Goal: Task Accomplishment & Management: Use online tool/utility

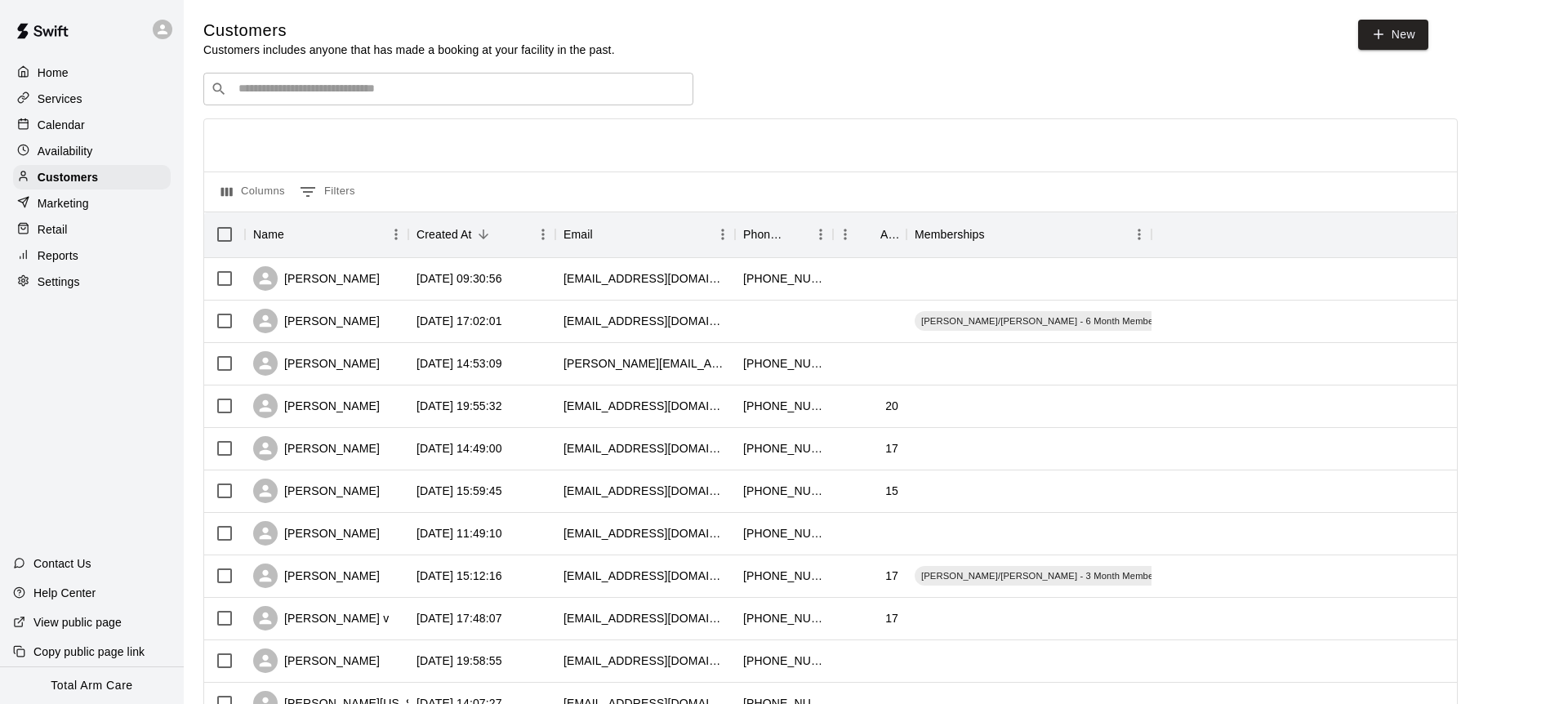
click at [55, 130] on p "Calendar" at bounding box center [61, 125] width 47 height 16
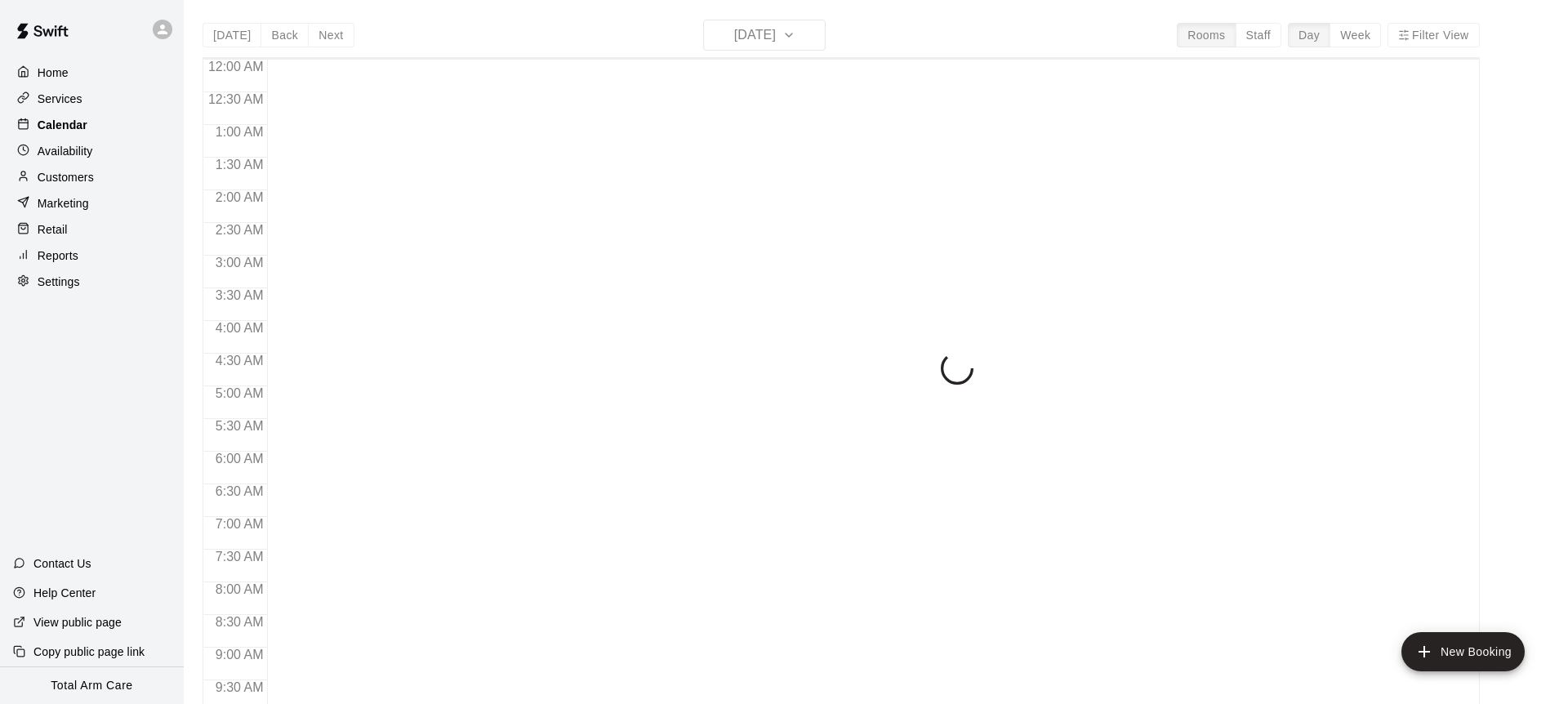
scroll to position [790, 0]
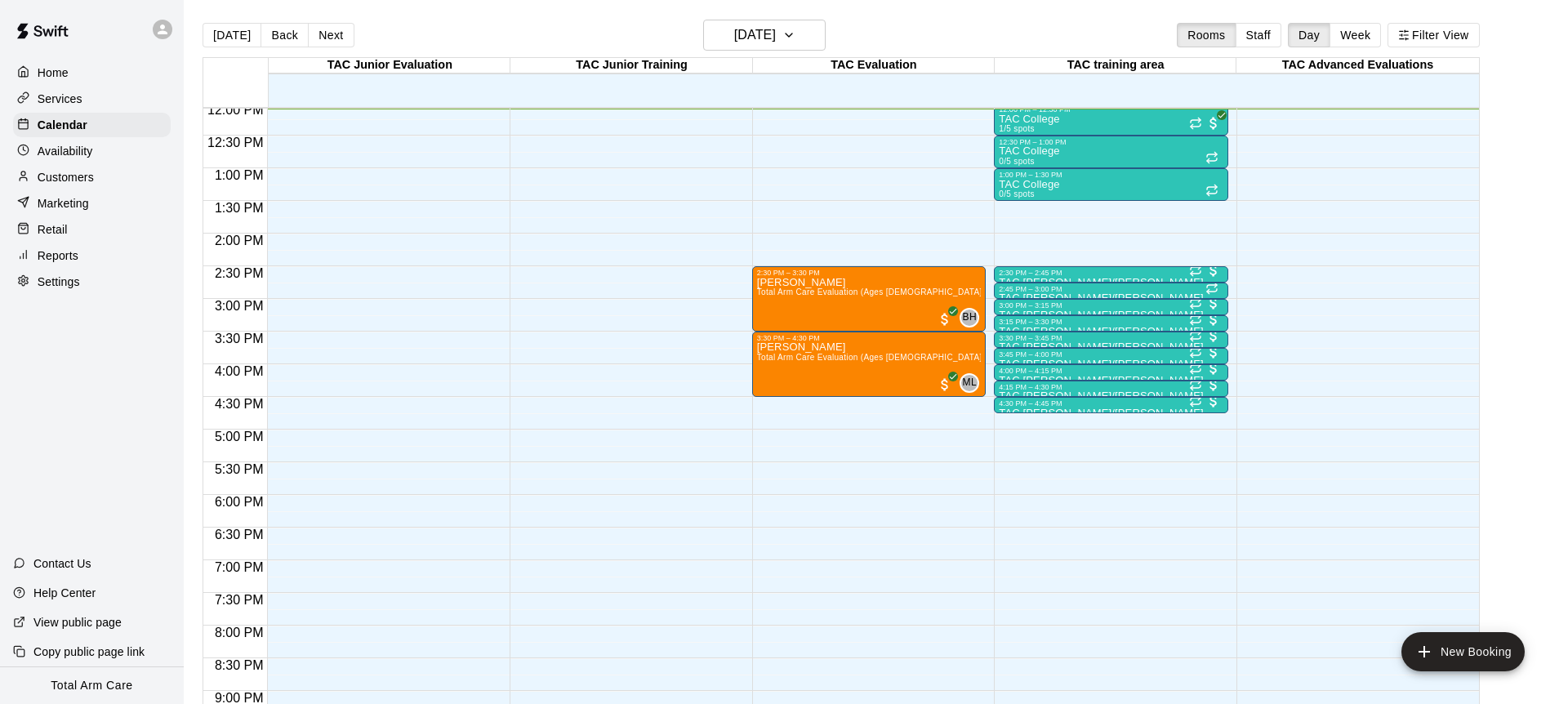
click at [700, 20] on div "[DATE] Back [DATE][DATE] Rooms Staff Day Week Filter View" at bounding box center [841, 38] width 1277 height 38
click at [734, 28] on h6 "[DATE]" at bounding box center [754, 35] width 42 height 23
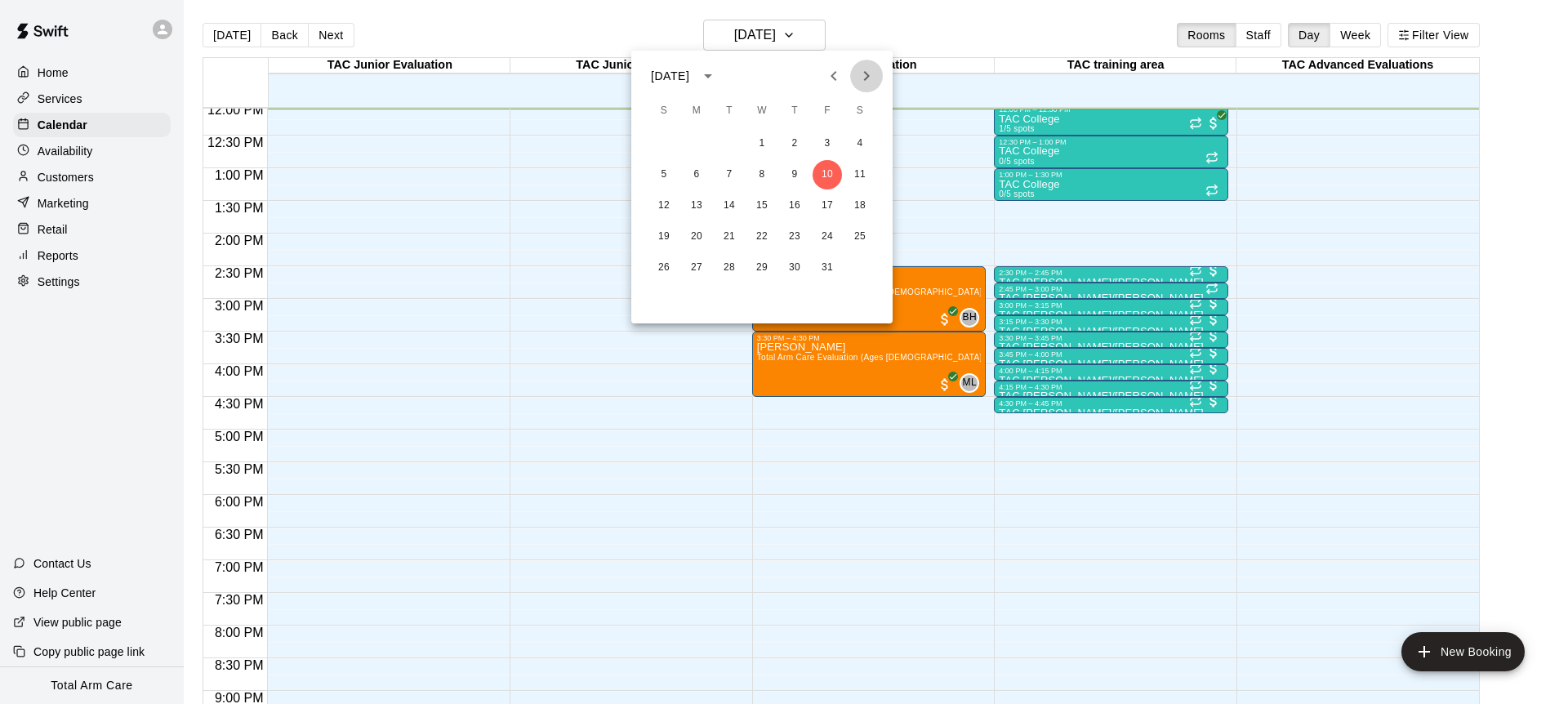
click at [859, 74] on icon "Next month" at bounding box center [866, 76] width 20 height 20
click at [694, 206] on button "12" at bounding box center [696, 206] width 29 height 29
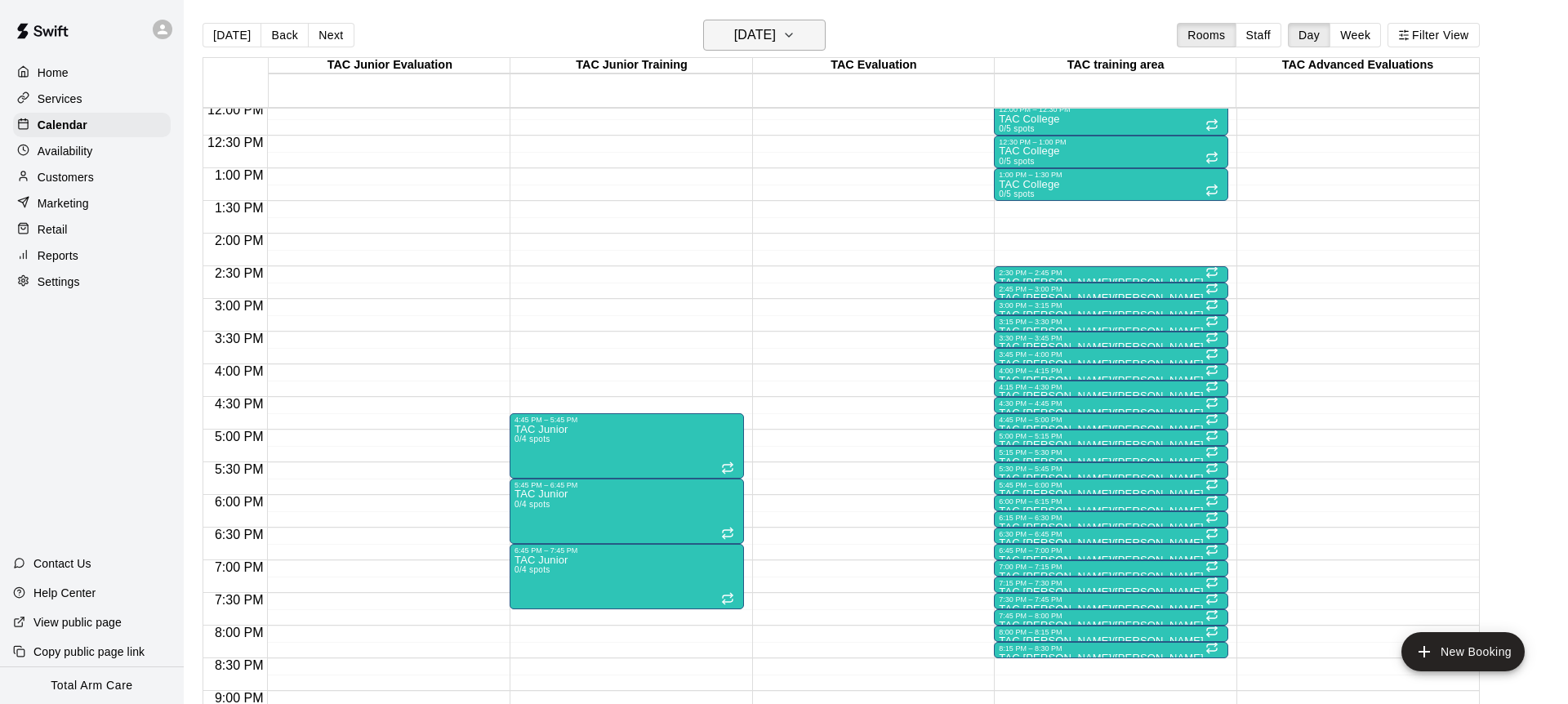
click at [758, 39] on h6 "[DATE]" at bounding box center [754, 35] width 42 height 23
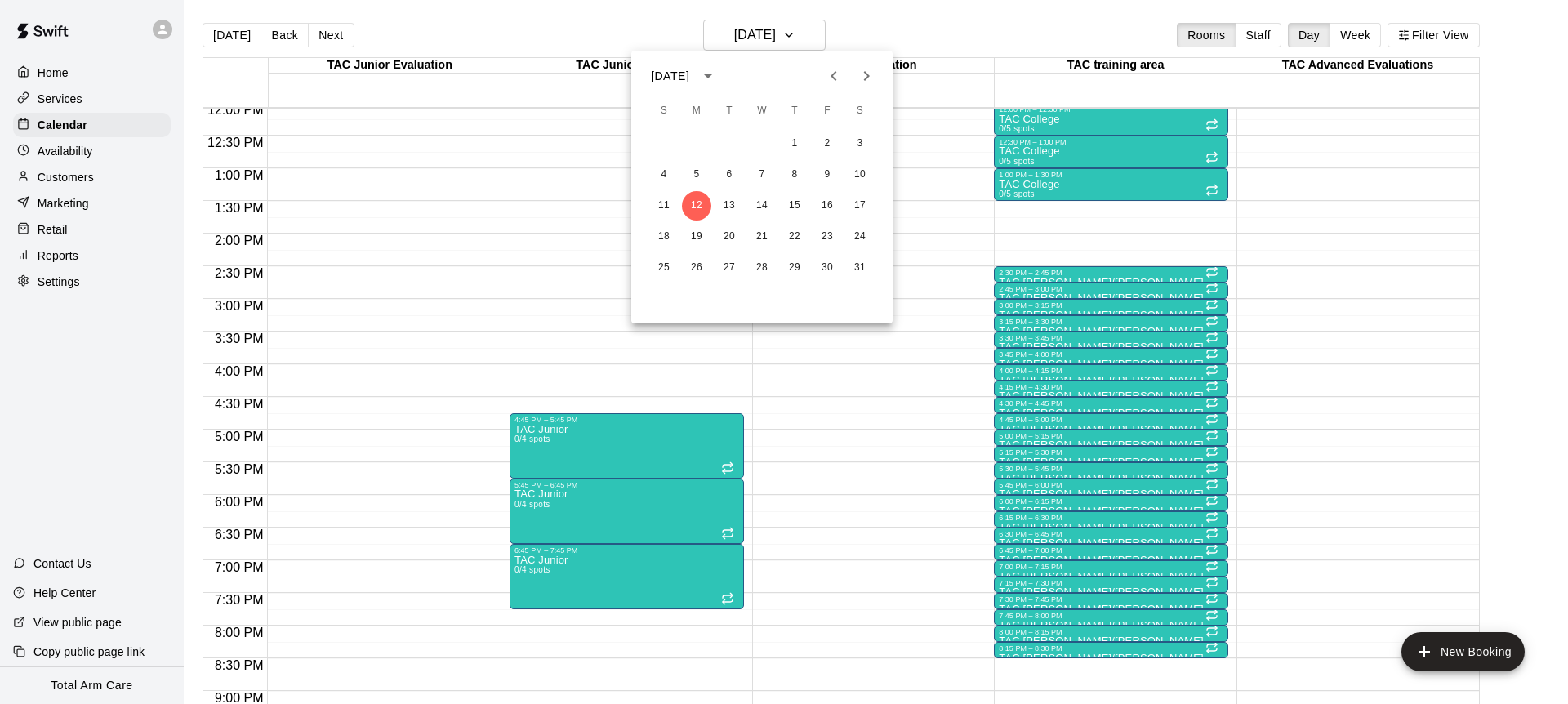
click at [689, 70] on div "[DATE]" at bounding box center [669, 76] width 38 height 17
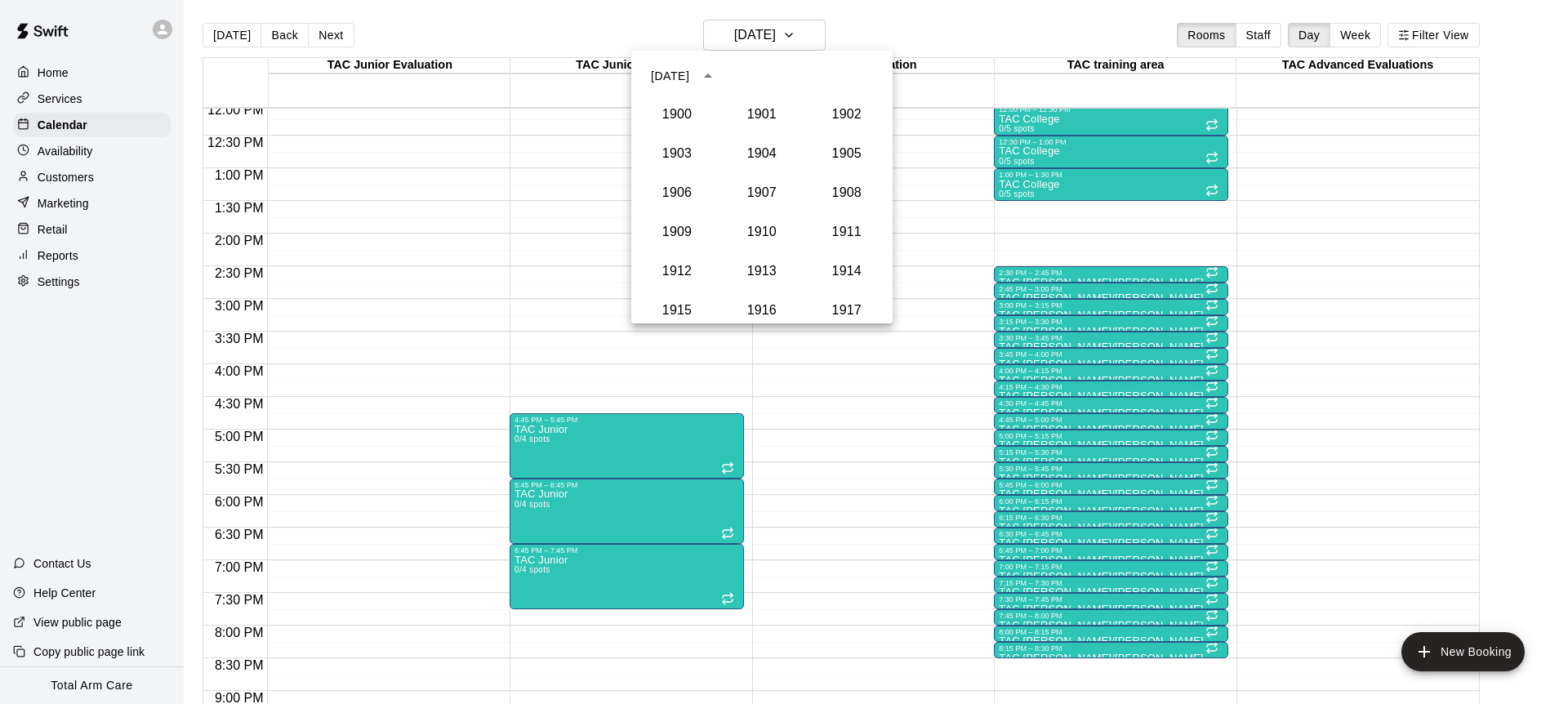
scroll to position [1553, 0]
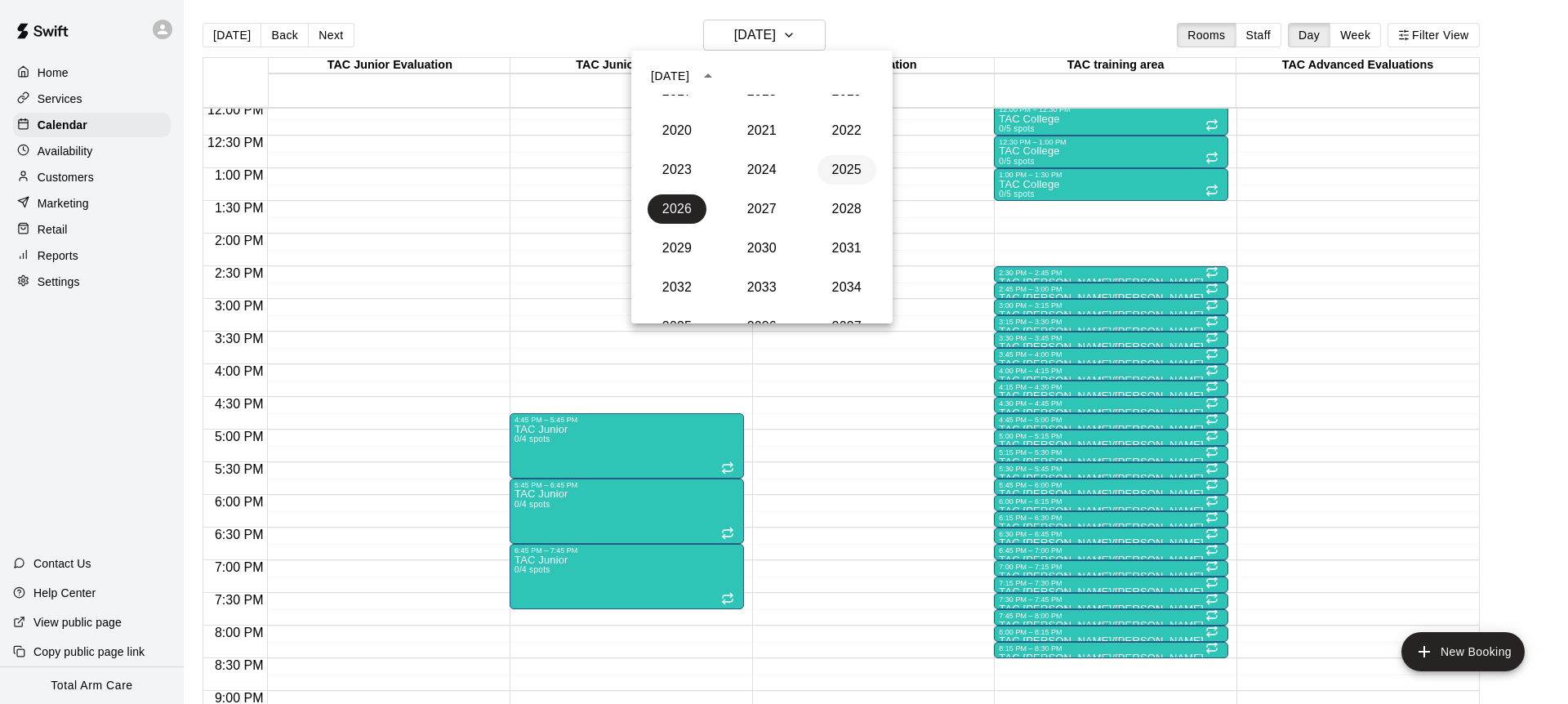
click at [855, 173] on button "2025" at bounding box center [847, 170] width 59 height 29
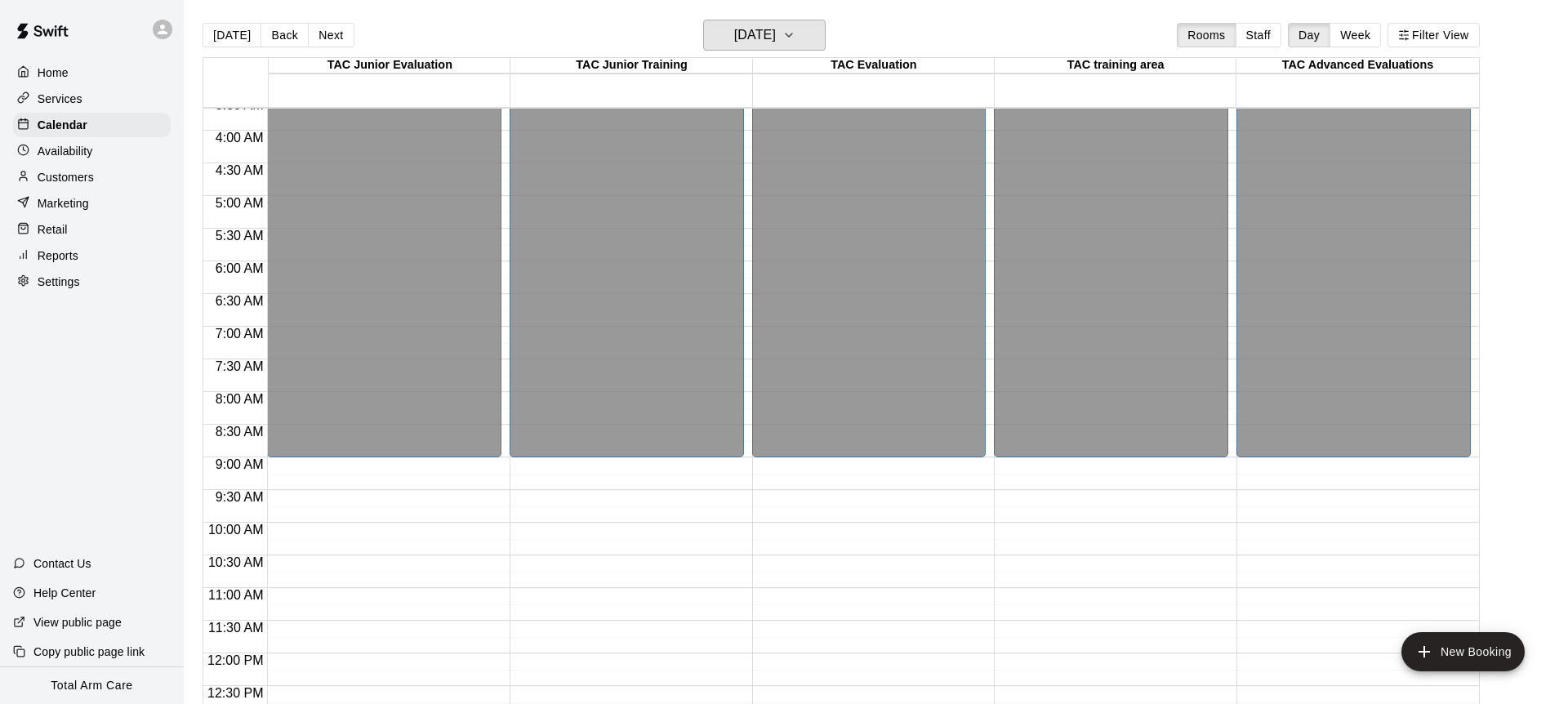
scroll to position [238, 0]
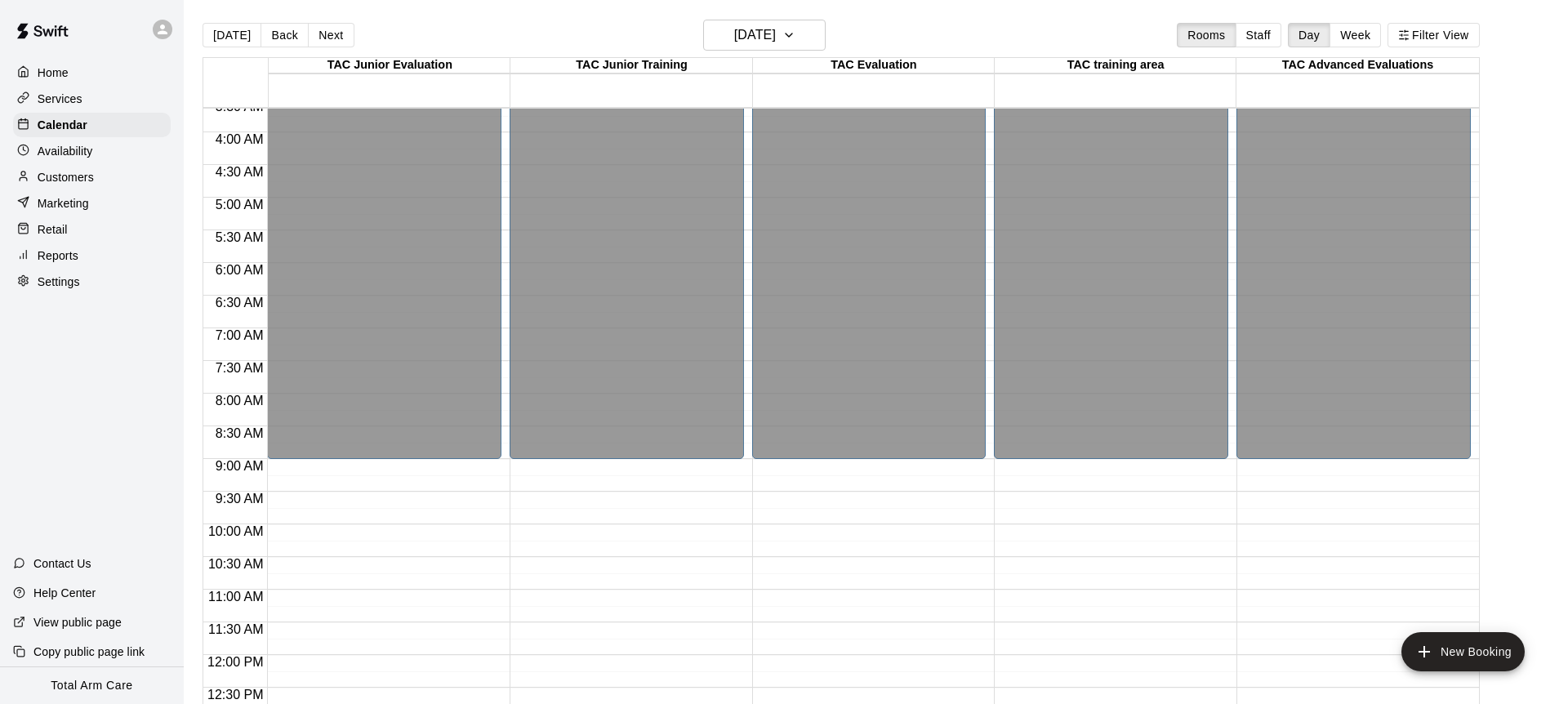
click at [333, 29] on button "Next" at bounding box center [331, 35] width 46 height 25
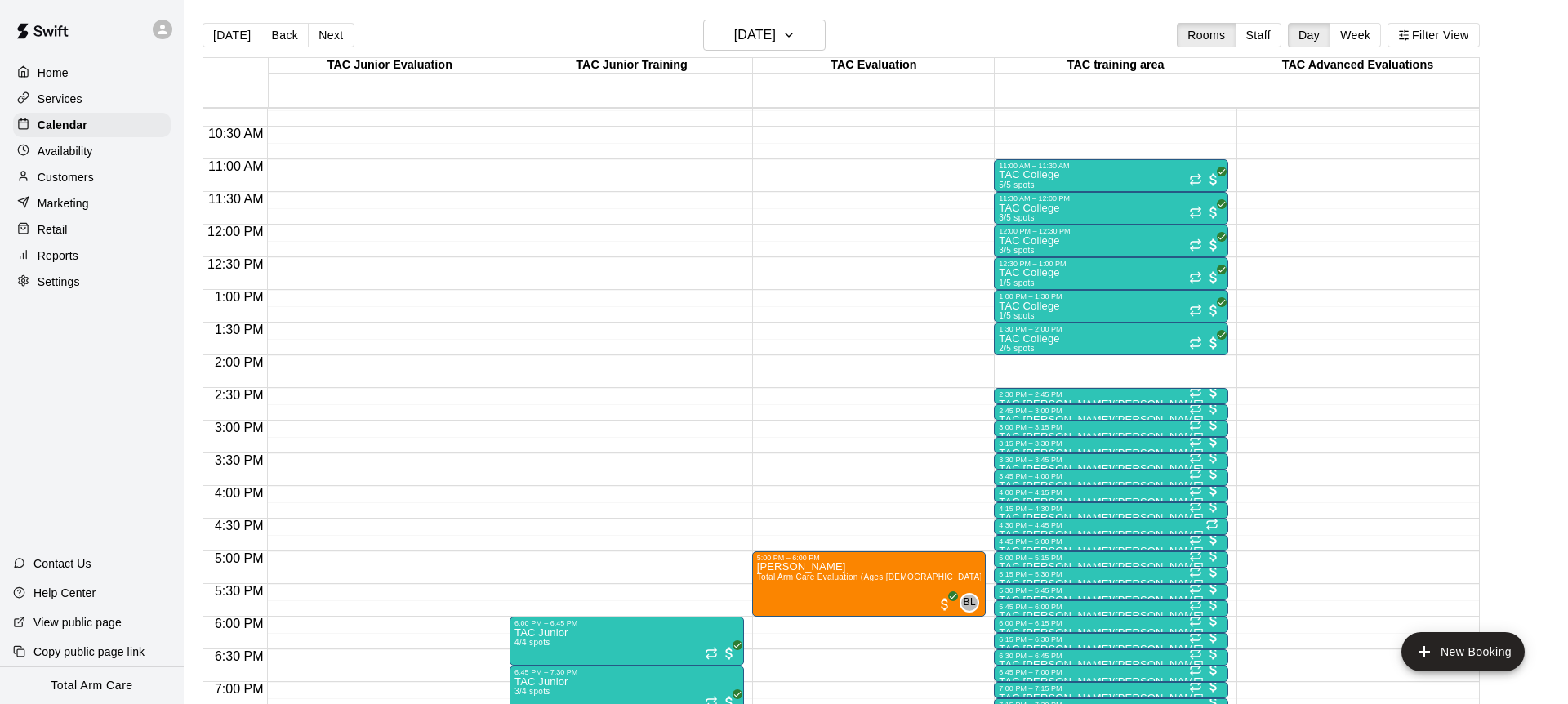
scroll to position [856, 0]
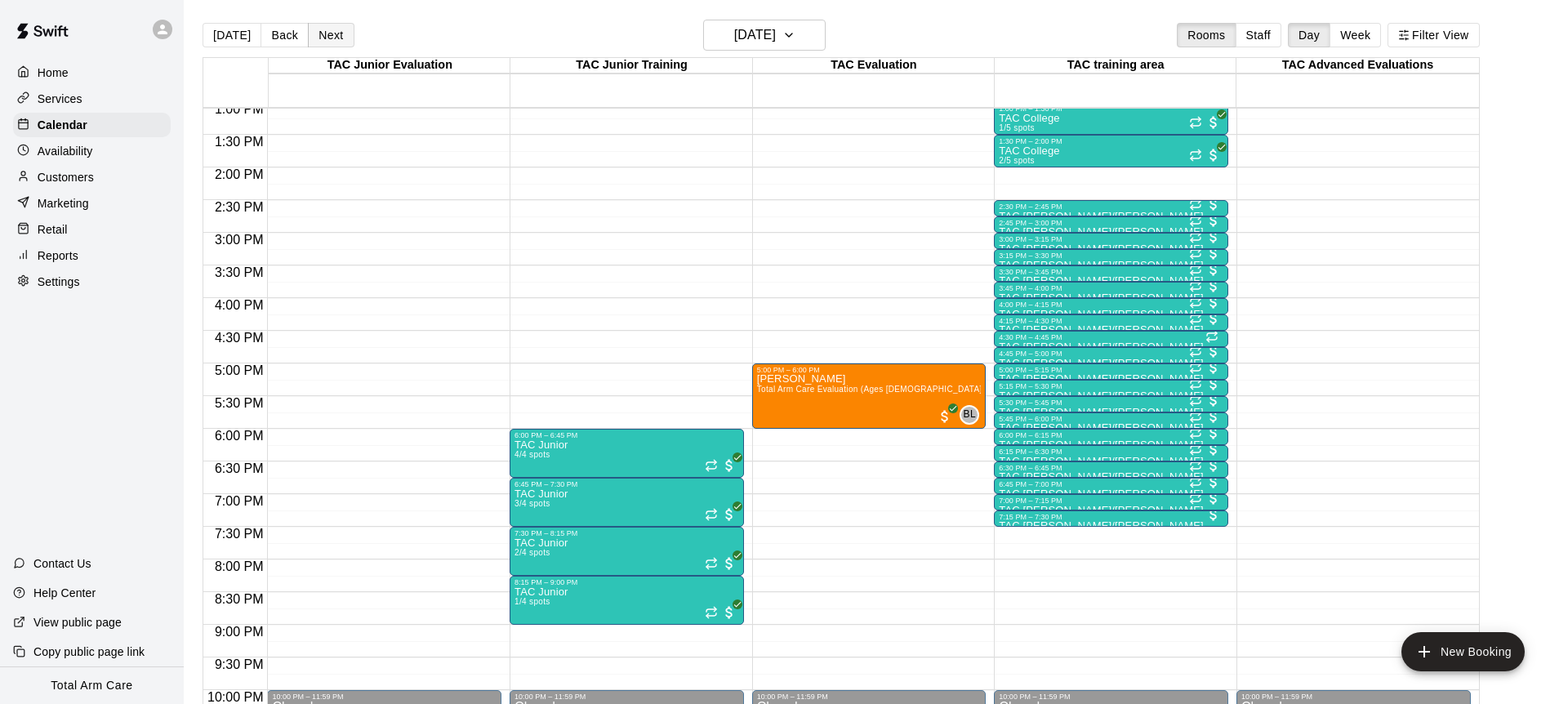
click at [328, 33] on button "Next" at bounding box center [331, 35] width 46 height 25
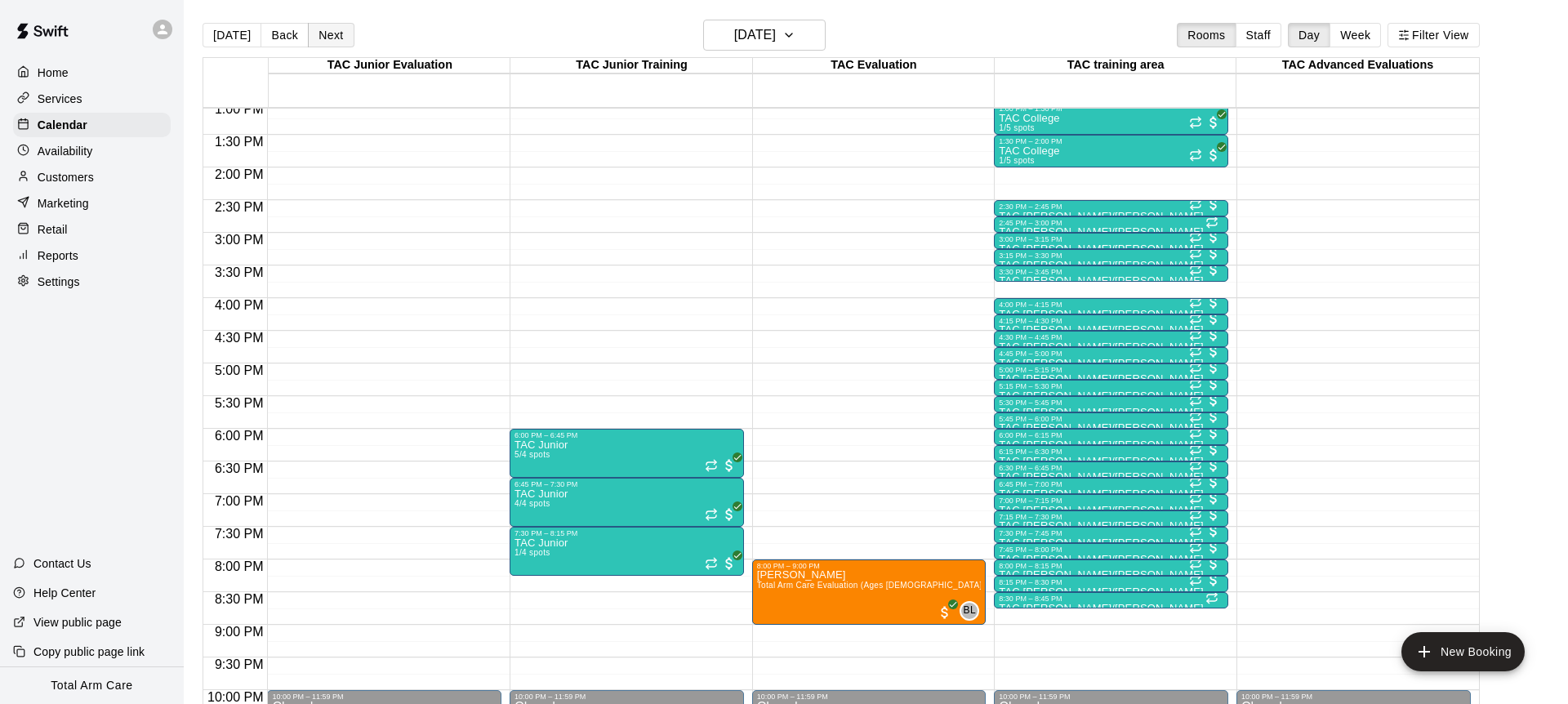
click at [329, 33] on button "Next" at bounding box center [331, 35] width 46 height 25
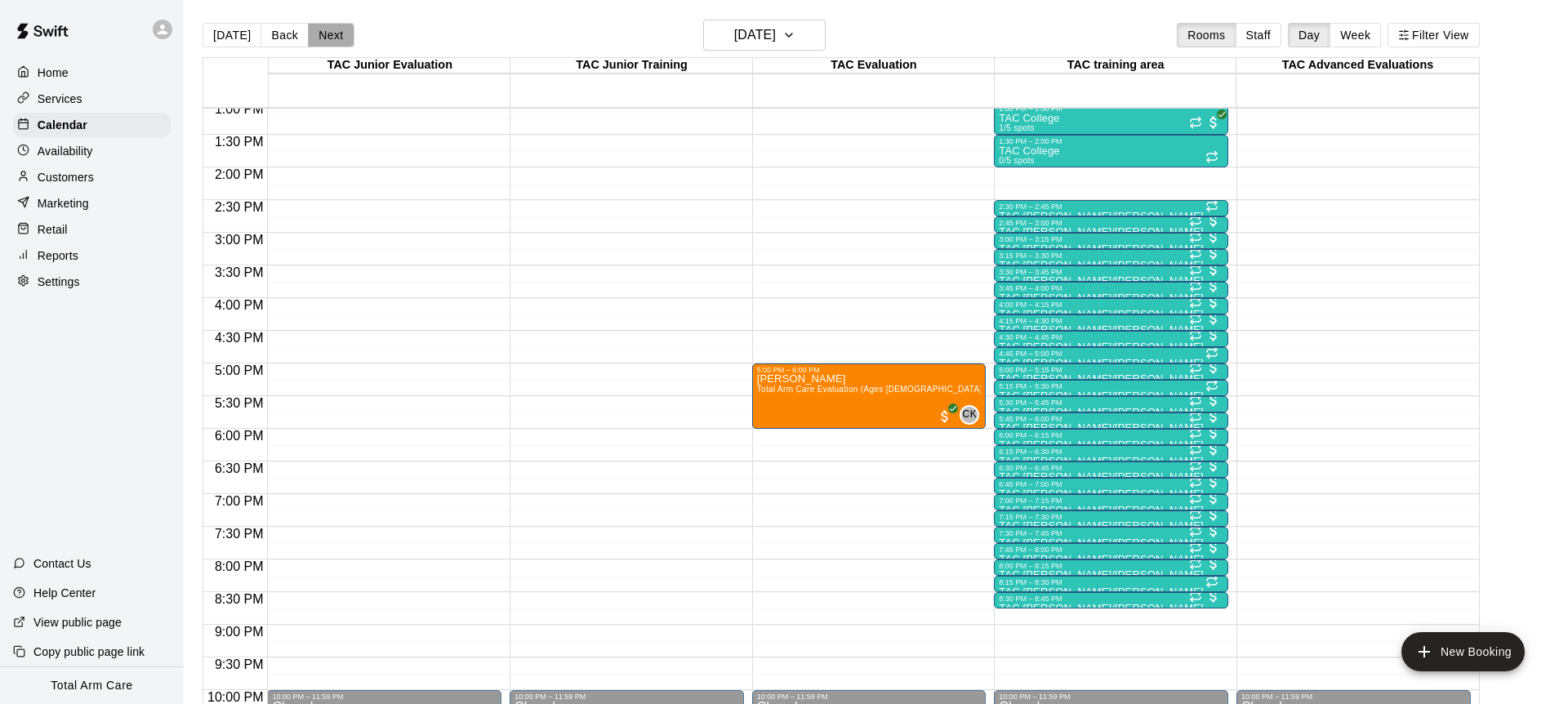
click at [328, 33] on button "Next" at bounding box center [331, 35] width 46 height 25
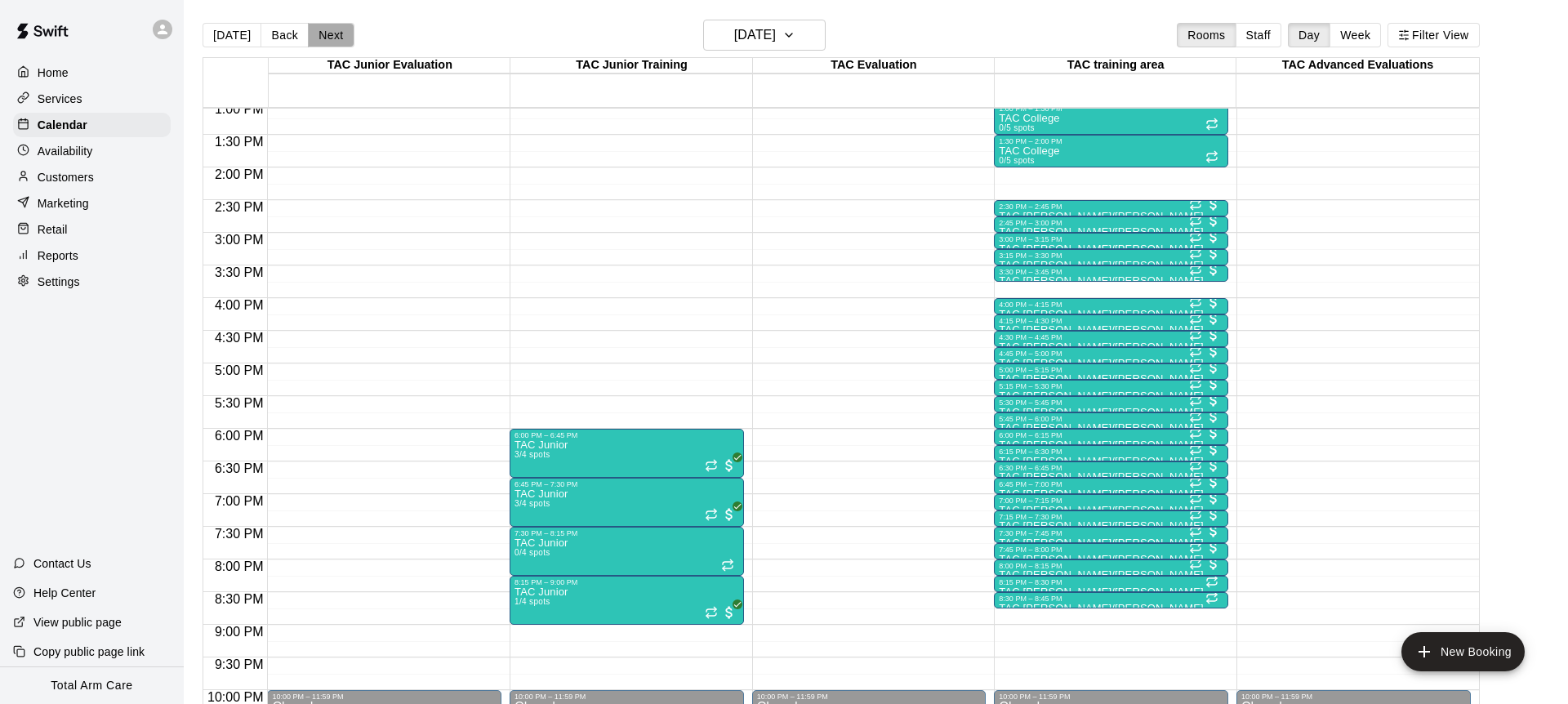
click at [328, 33] on button "Next" at bounding box center [331, 35] width 46 height 25
